Goal: Task Accomplishment & Management: Use online tool/utility

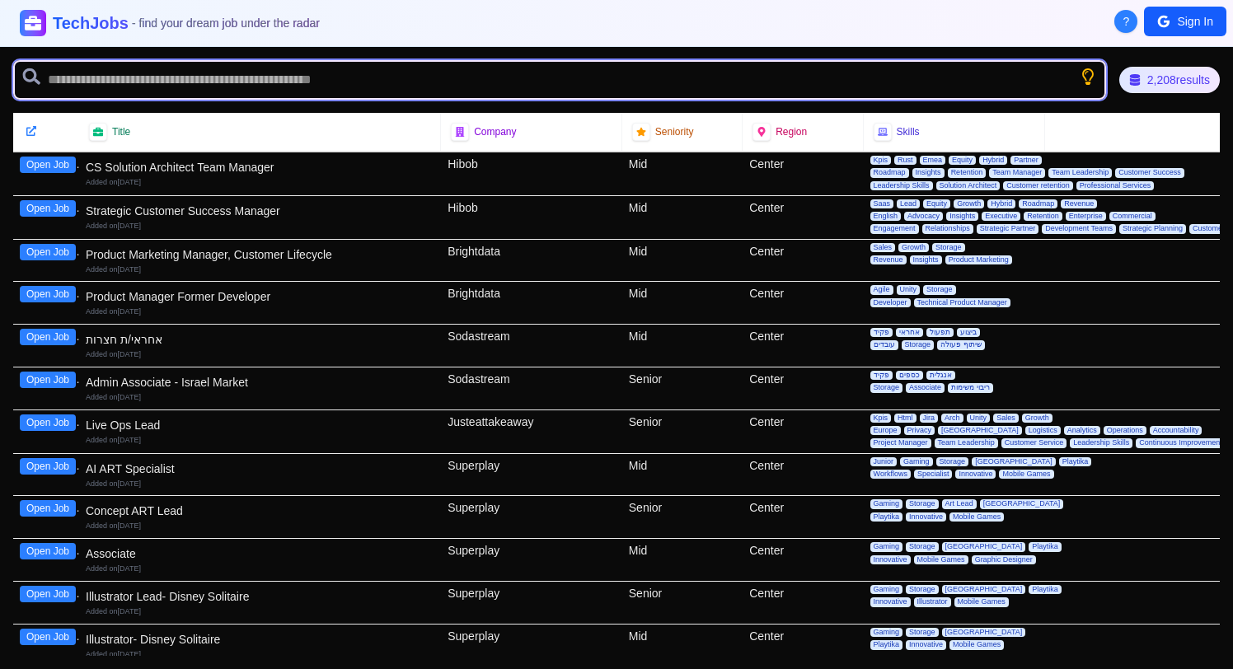
click at [211, 82] on input "text" at bounding box center [559, 80] width 1093 height 40
type input "**"
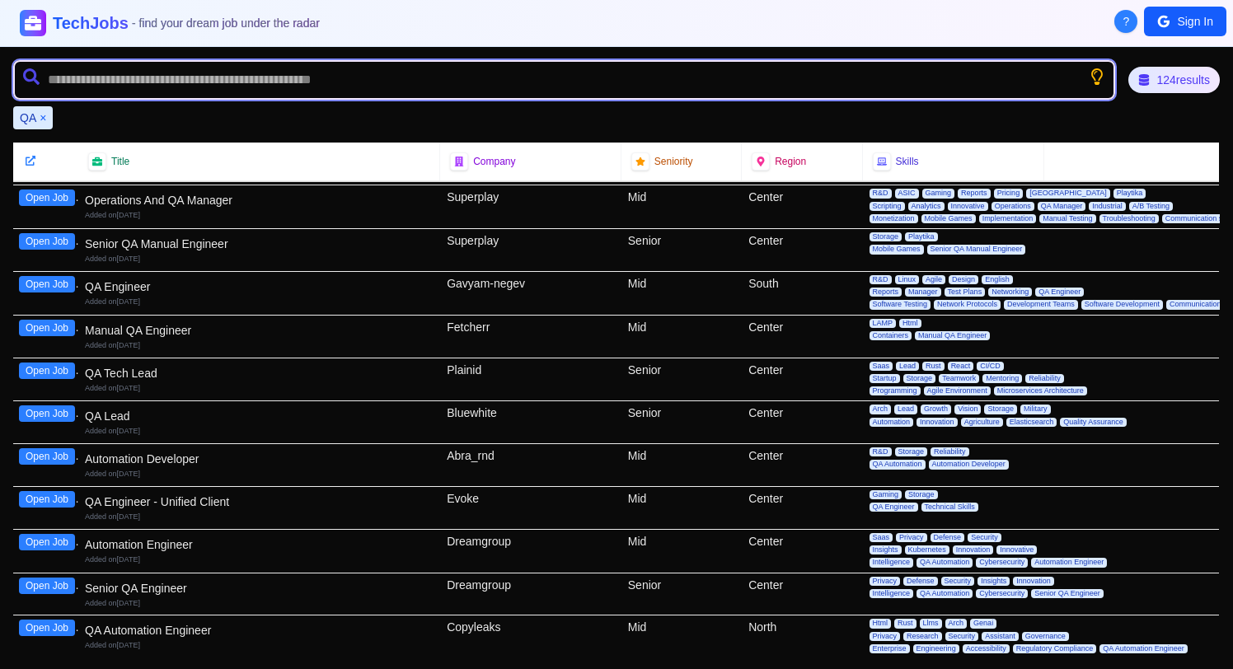
scroll to position [134, 1]
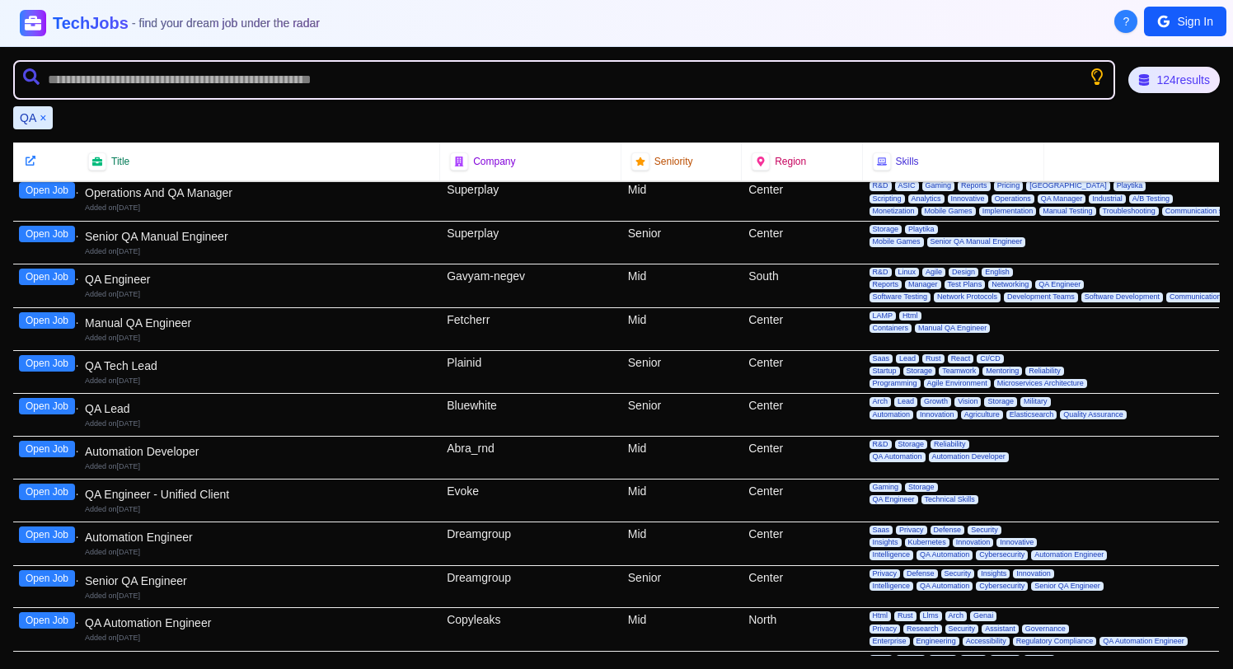
click at [59, 362] on button "Open Job" at bounding box center [47, 363] width 56 height 16
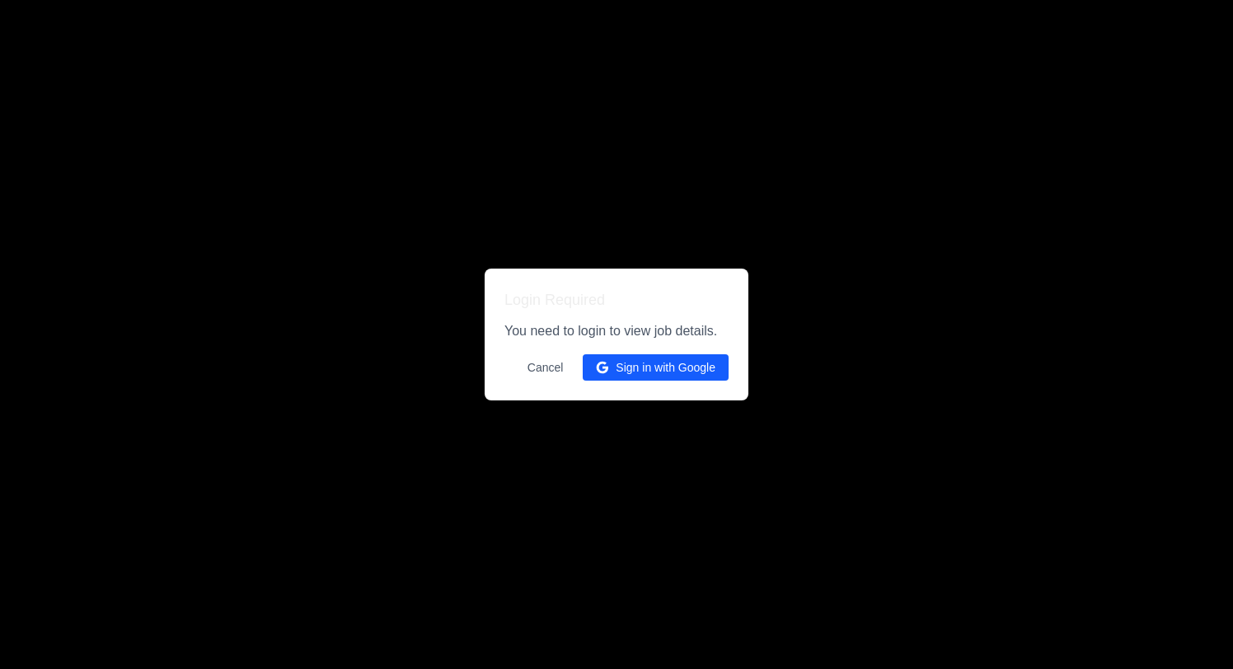
click at [666, 359] on button "Sign in with Google" at bounding box center [656, 367] width 146 height 26
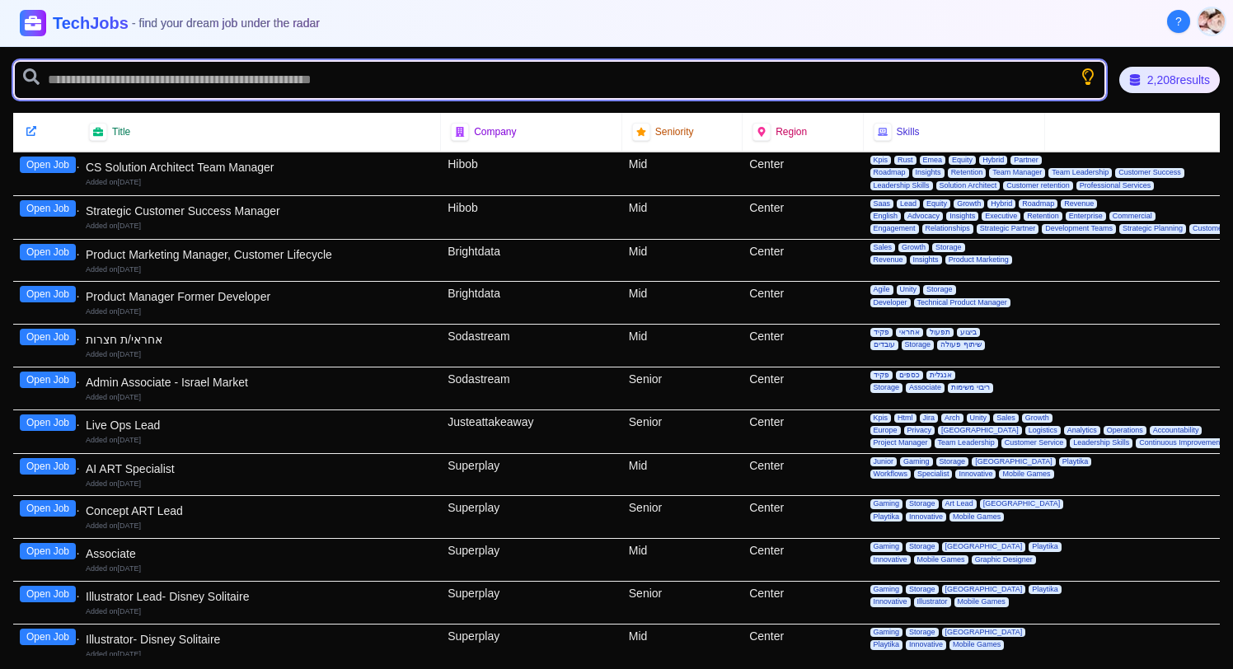
click at [307, 76] on input "text" at bounding box center [559, 80] width 1093 height 40
type input "**"
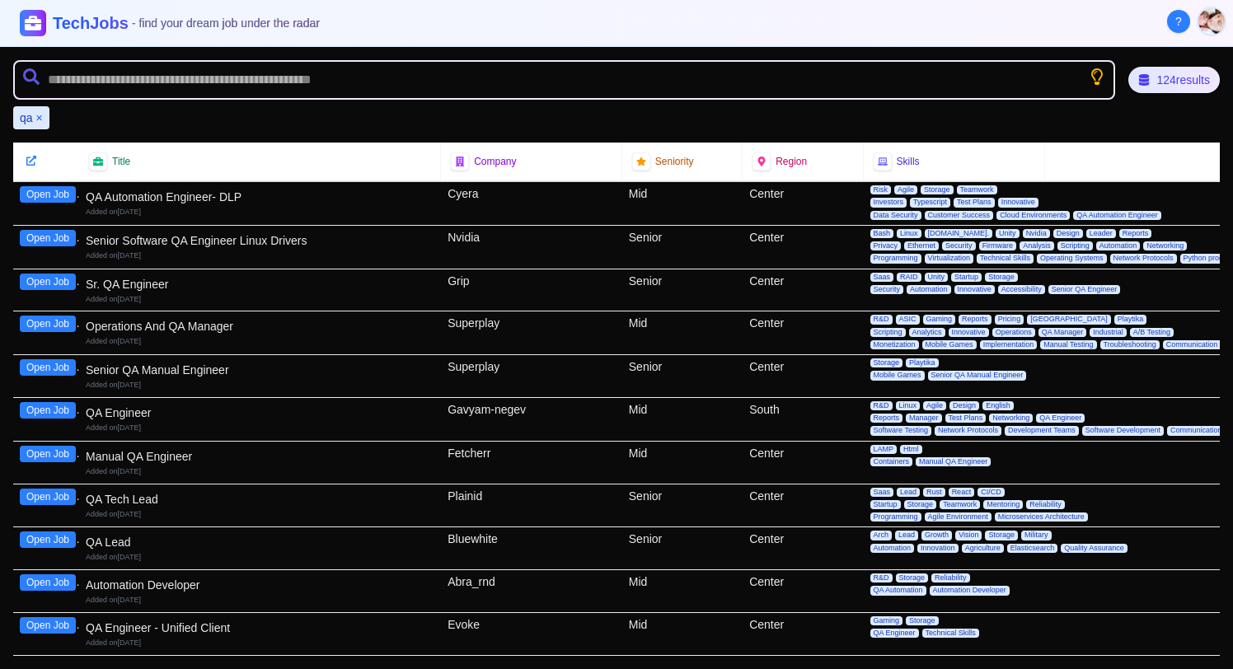
click at [57, 498] on button "Open Job" at bounding box center [48, 497] width 56 height 16
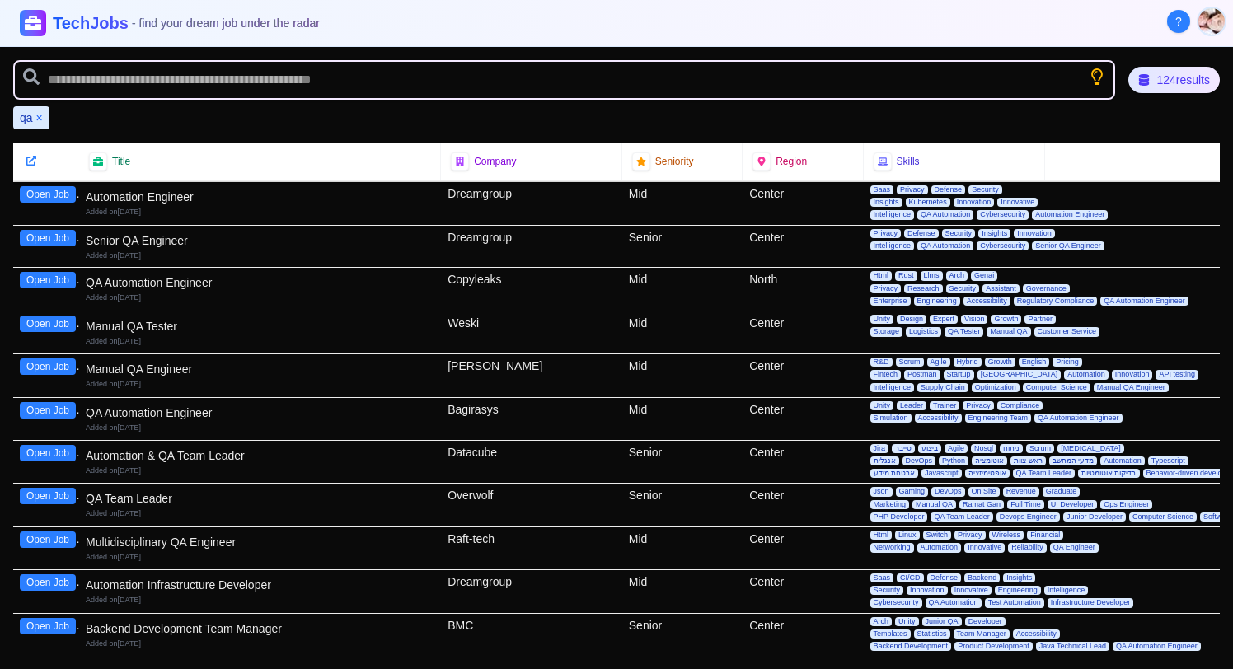
scroll to position [485, 0]
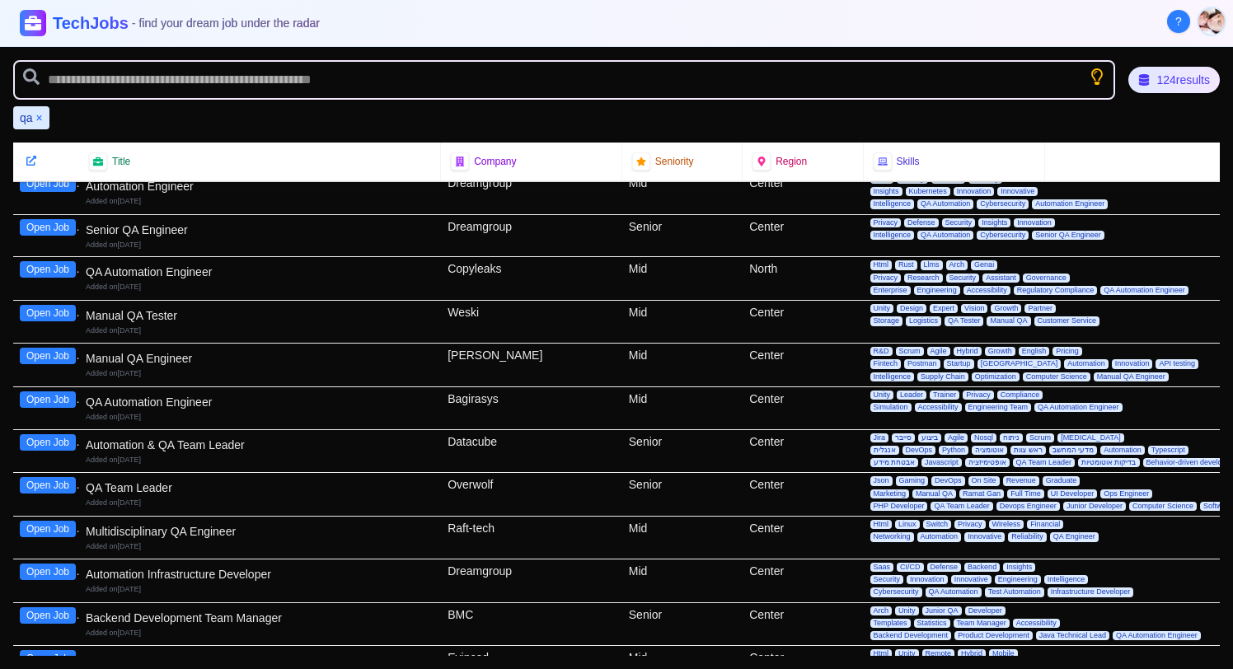
click at [62, 488] on button "Open Job" at bounding box center [48, 485] width 56 height 16
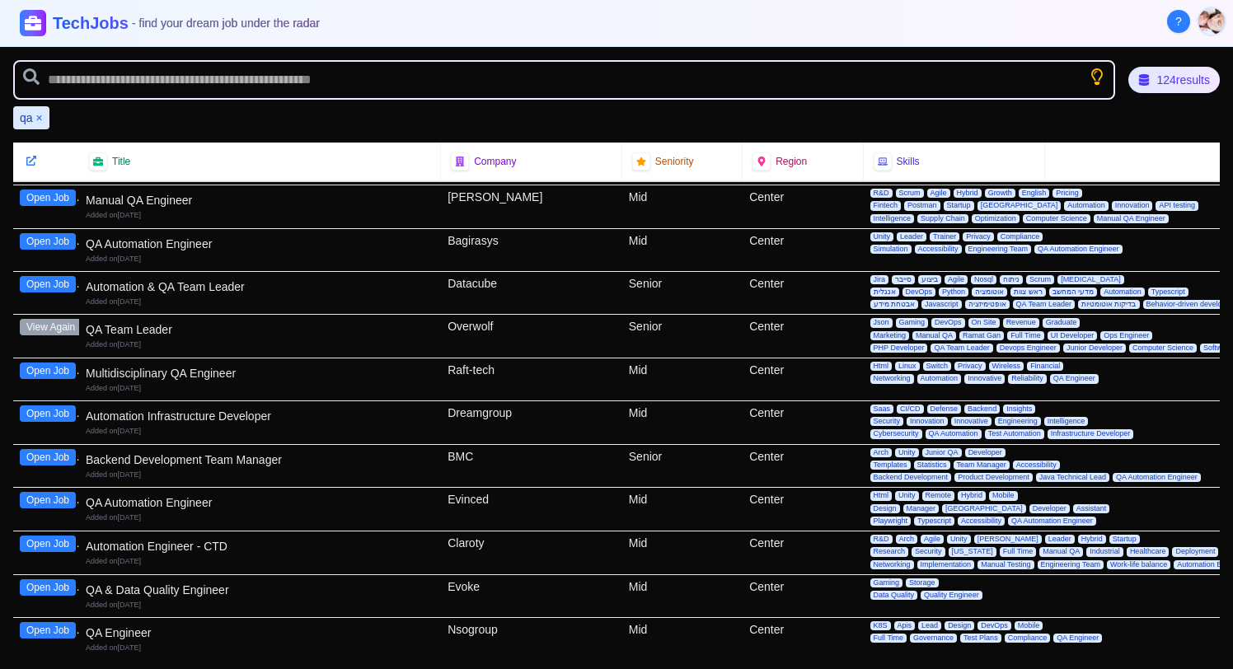
scroll to position [645, 0]
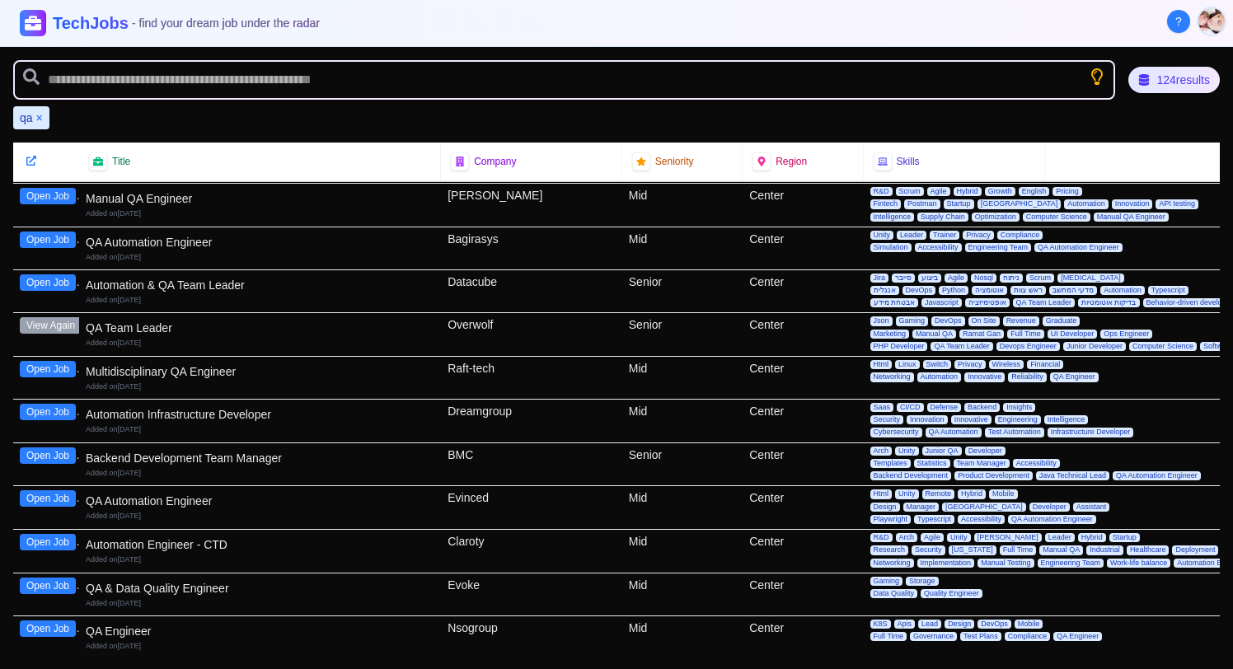
click at [68, 371] on button "Open Job" at bounding box center [48, 369] width 56 height 16
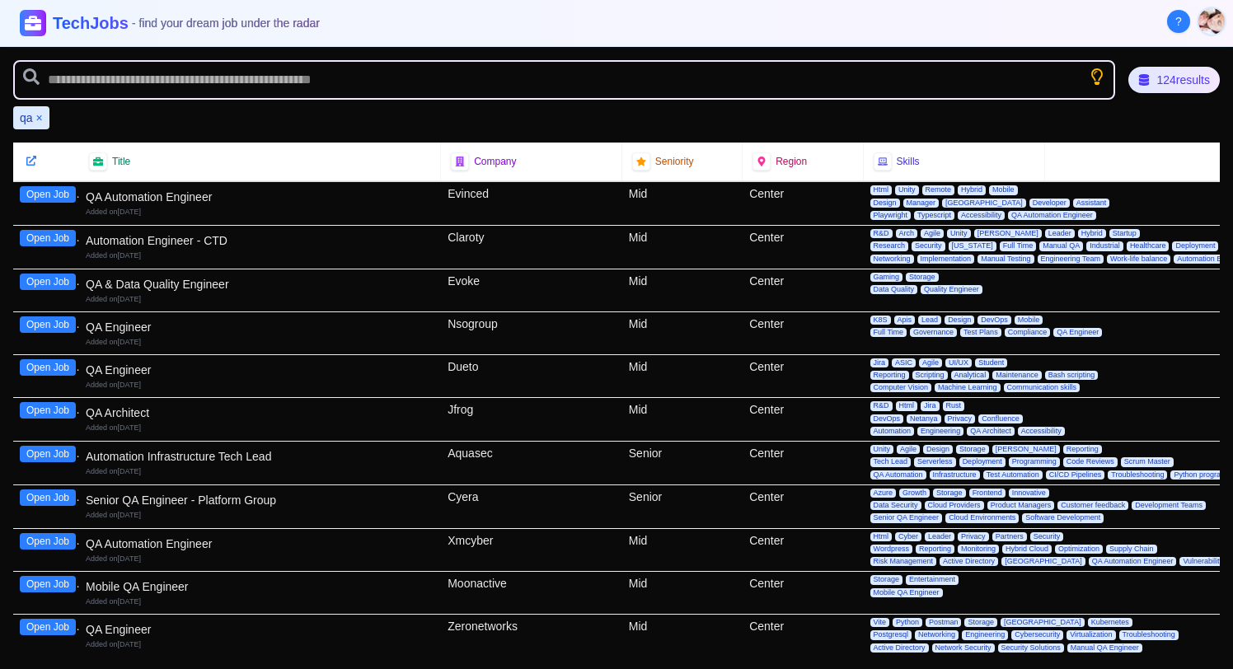
scroll to position [954, 0]
